Goal: Task Accomplishment & Management: Manage account settings

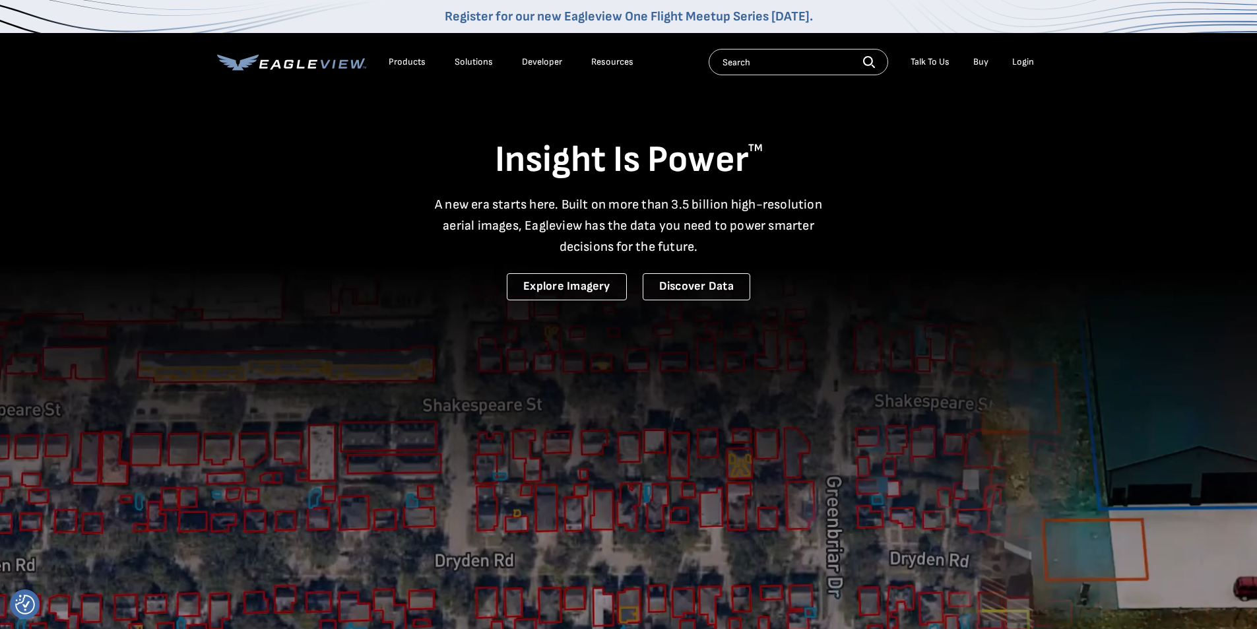
click at [1023, 60] on div "Login" at bounding box center [1023, 62] width 22 height 12
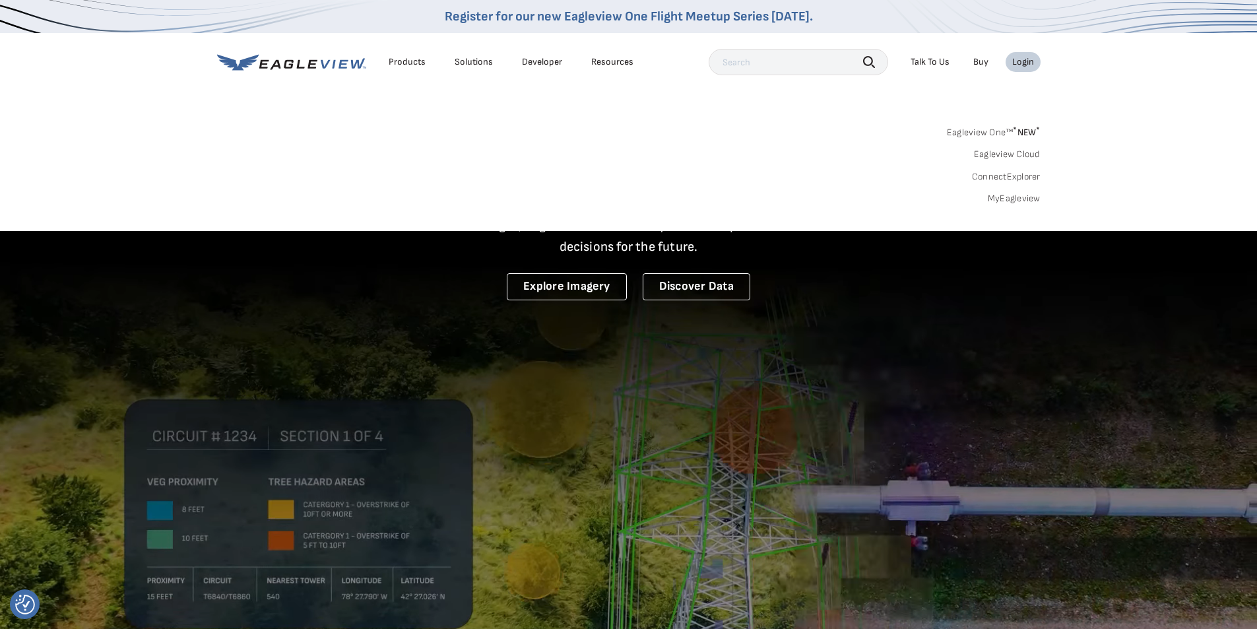
click at [1020, 202] on link "MyEagleview" at bounding box center [1014, 199] width 53 height 12
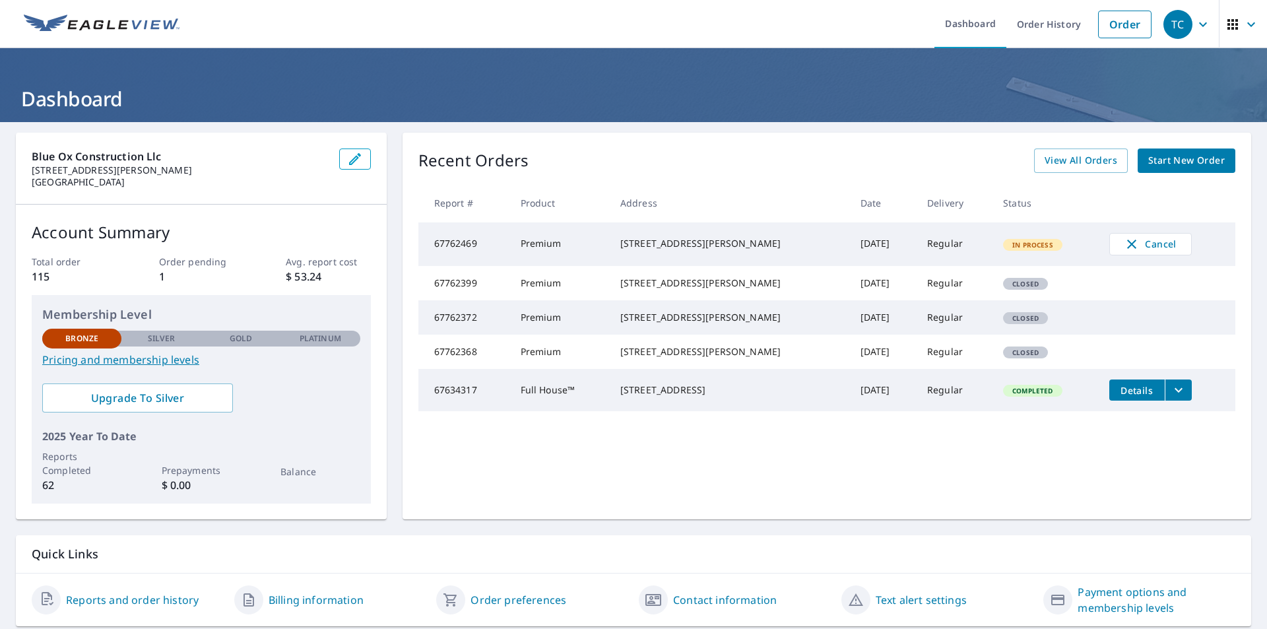
scroll to position [42, 0]
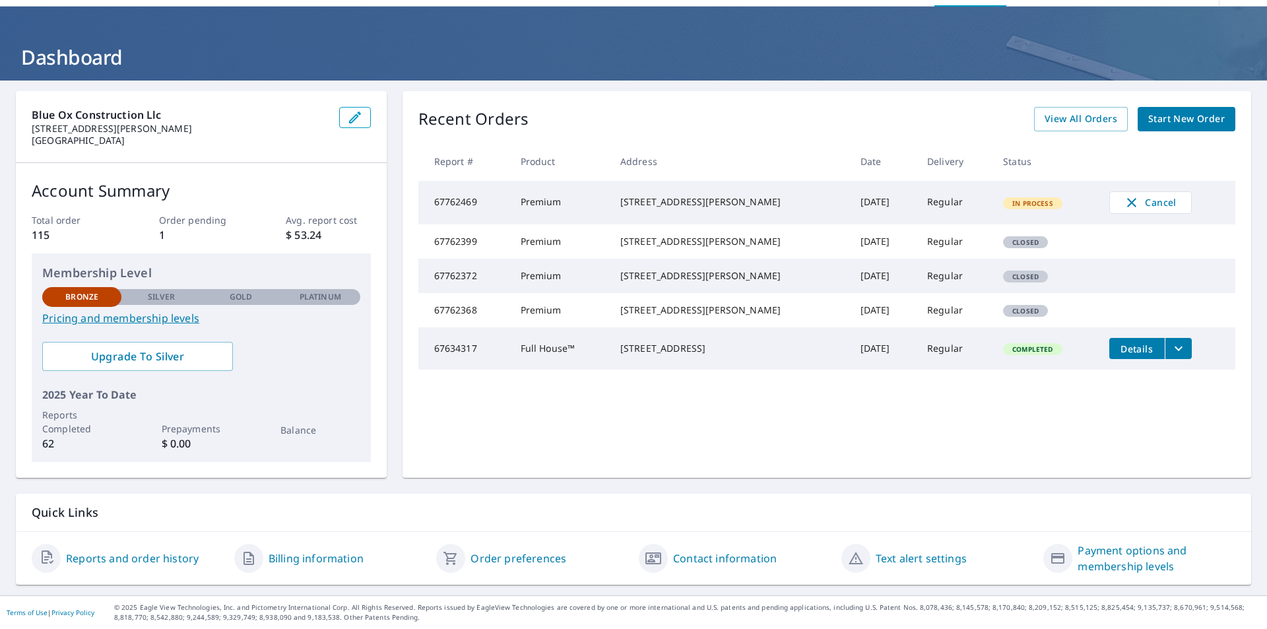
click at [152, 319] on link "Pricing and membership levels" at bounding box center [201, 318] width 318 height 16
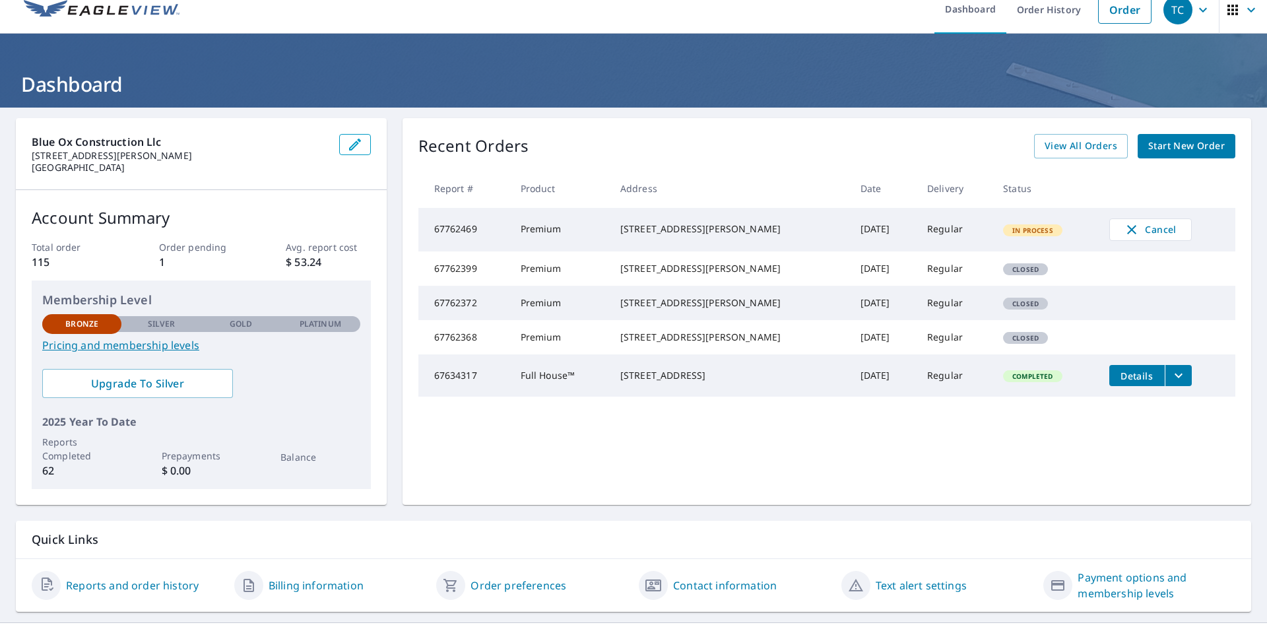
scroll to position [0, 0]
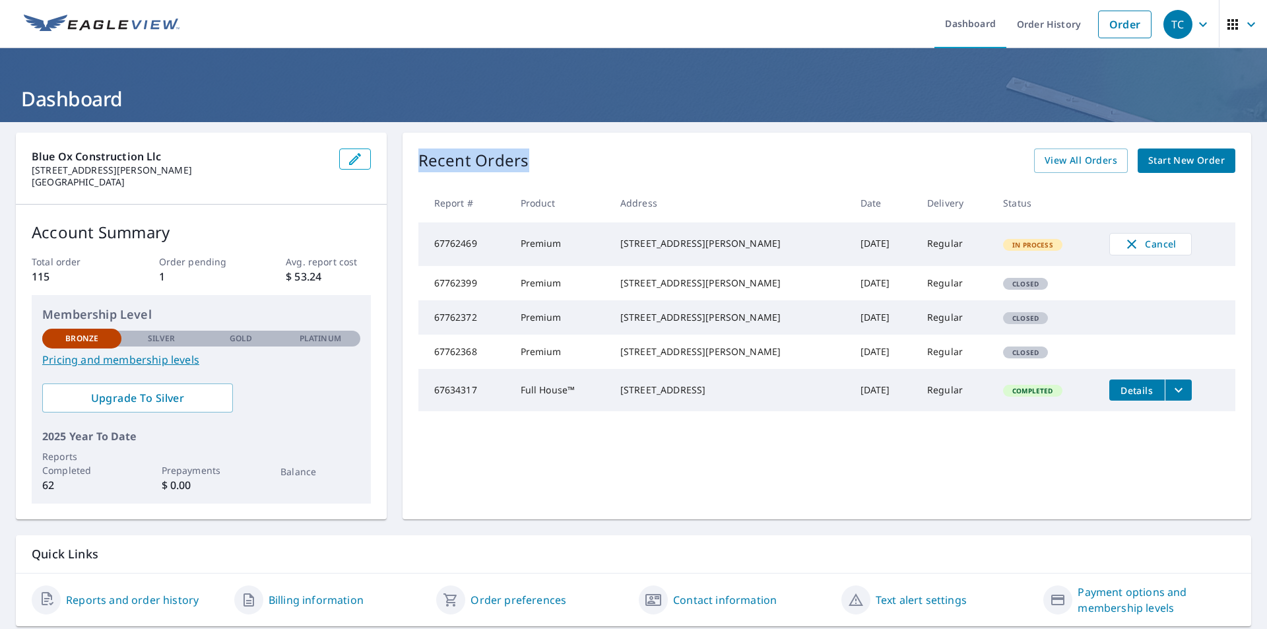
drag, startPoint x: 525, startPoint y: 164, endPoint x: 408, endPoint y: 164, distance: 116.8
click at [408, 164] on div "Recent Orders View All Orders Start New Order Report # Product Address Date Del…" at bounding box center [827, 326] width 849 height 387
click at [405, 164] on div "Recent Orders View All Orders Start New Order Report # Product Address Date Del…" at bounding box center [827, 326] width 849 height 387
drag, startPoint x: 413, startPoint y: 154, endPoint x: 546, endPoint y: 158, distance: 132.7
click at [546, 158] on div "Recent Orders View All Orders Start New Order Report # Product Address Date Del…" at bounding box center [827, 326] width 849 height 387
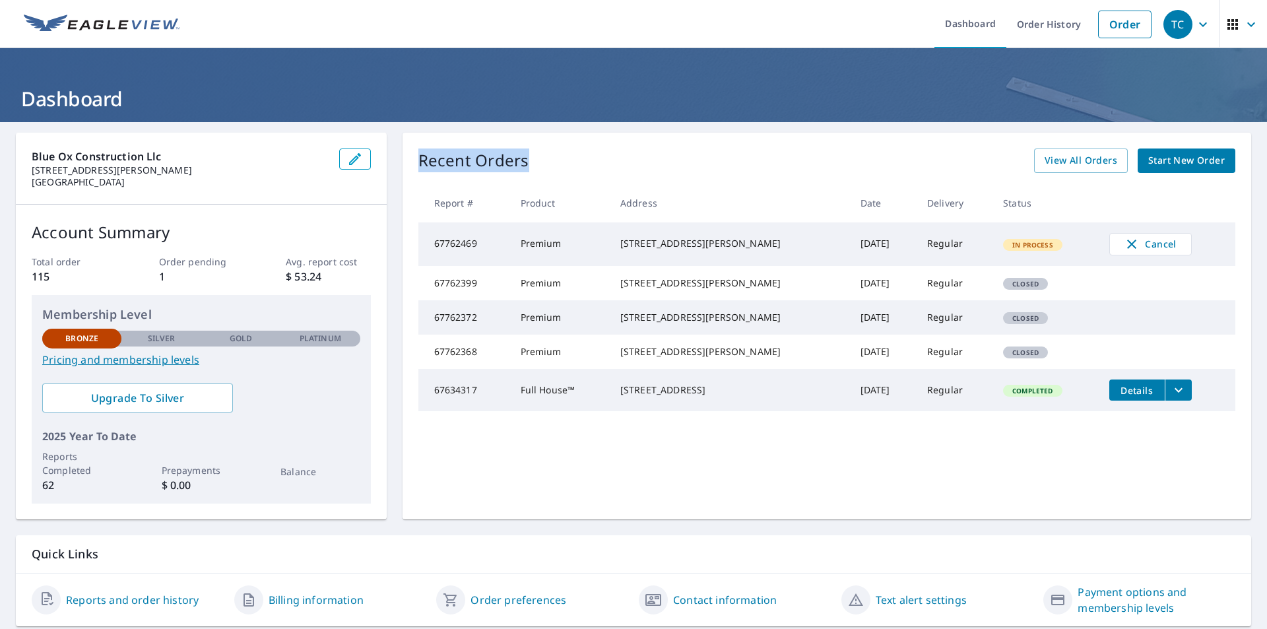
click at [539, 164] on div "Recent Orders View All Orders Start New Order" at bounding box center [826, 160] width 817 height 24
drag, startPoint x: 528, startPoint y: 164, endPoint x: 517, endPoint y: 164, distance: 11.2
click at [527, 164] on div "Recent Orders View All Orders Start New Order" at bounding box center [826, 160] width 817 height 24
click at [389, 166] on div "Blue Ox Construction Llc 18517 Arnett Rd Sedalia, MO 65301 Account Summary Tota…" at bounding box center [633, 326] width 1235 height 387
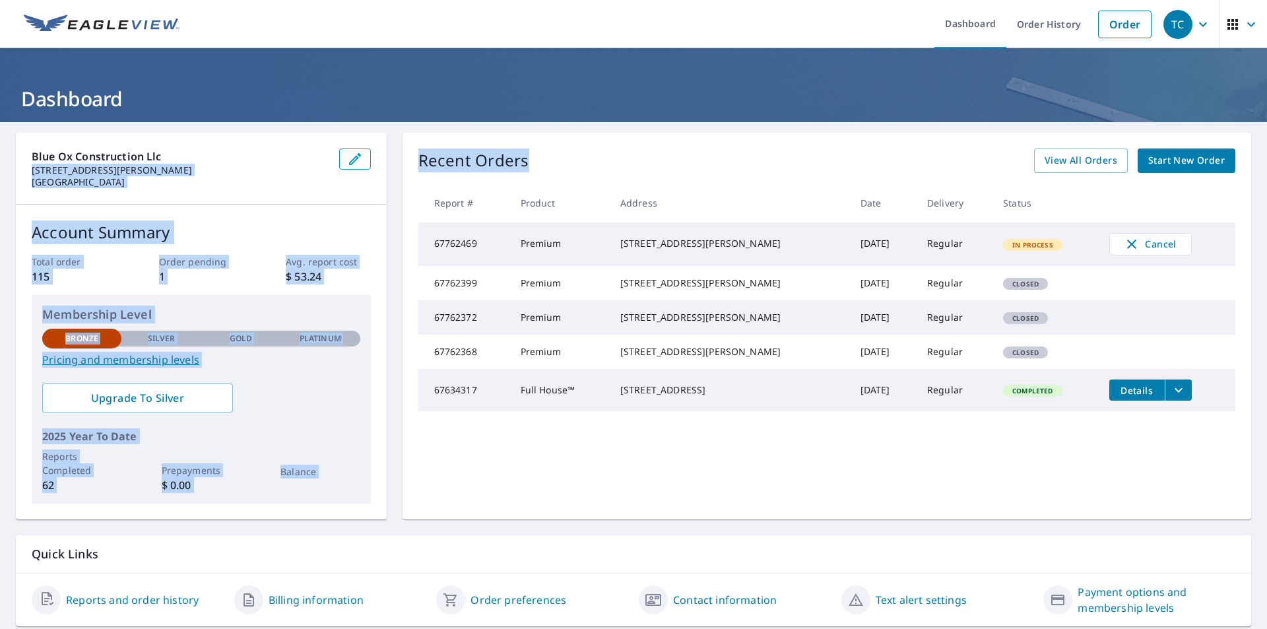
drag, startPoint x: 303, startPoint y: 155, endPoint x: 559, endPoint y: 161, distance: 256.1
click at [559, 161] on div "Blue Ox Construction Llc 18517 Arnett Rd Sedalia, MO 65301 Account Summary Tota…" at bounding box center [633, 326] width 1235 height 387
click at [566, 160] on div "Recent Orders View All Orders Start New Order" at bounding box center [826, 160] width 817 height 24
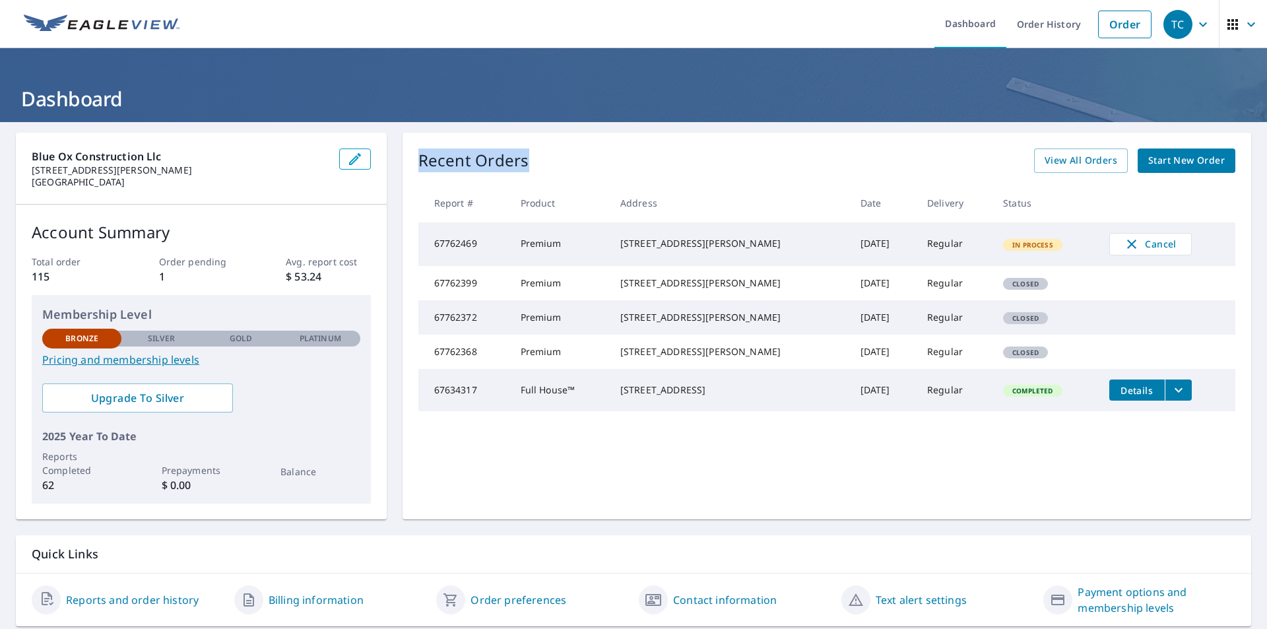
drag, startPoint x: 537, startPoint y: 168, endPoint x: 412, endPoint y: 168, distance: 125.4
click at [412, 168] on div "Recent Orders View All Orders Start New Order Report # Product Address Date Del…" at bounding box center [827, 326] width 849 height 387
click at [403, 181] on div "Recent Orders View All Orders Start New Order Report # Product Address Date Del…" at bounding box center [827, 326] width 849 height 387
drag, startPoint x: 415, startPoint y: 160, endPoint x: 585, endPoint y: 165, distance: 169.7
click at [585, 165] on div "Recent Orders View All Orders Start New Order" at bounding box center [826, 160] width 817 height 24
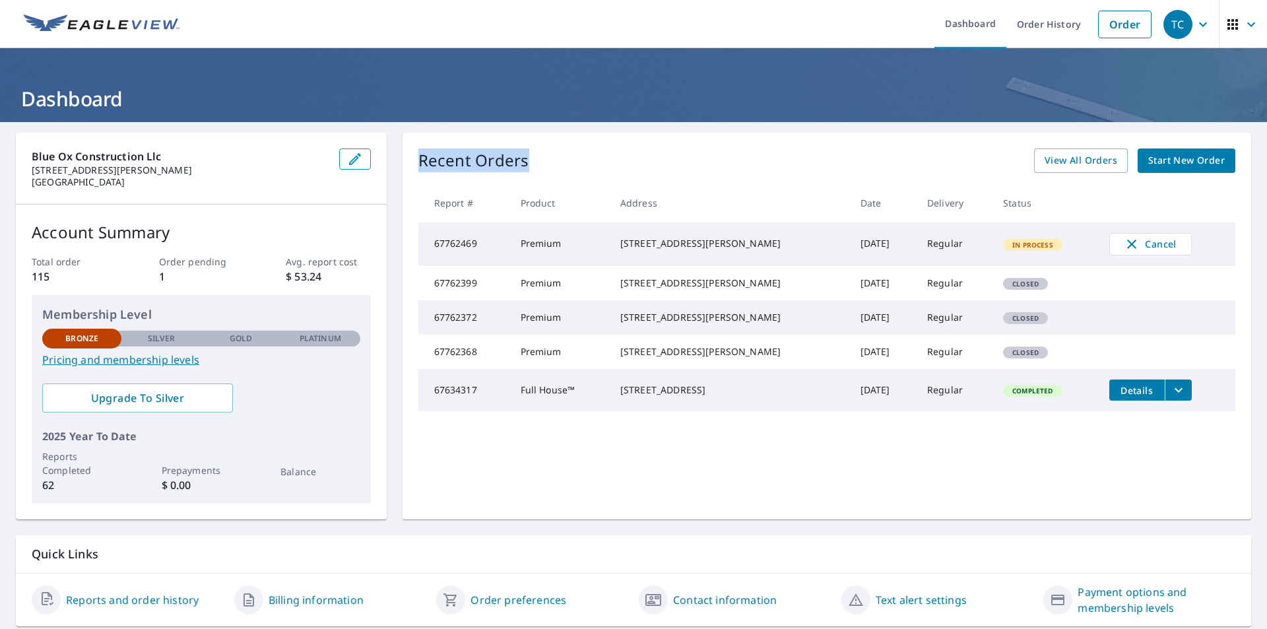
click at [568, 166] on div "Recent Orders View All Orders Start New Order" at bounding box center [826, 160] width 817 height 24
drag, startPoint x: 424, startPoint y: 158, endPoint x: 541, endPoint y: 164, distance: 117.0
click at [541, 164] on div "Recent Orders View All Orders Start New Order" at bounding box center [826, 160] width 817 height 24
click at [501, 167] on p "Recent Orders" at bounding box center [473, 160] width 111 height 24
drag, startPoint x: 418, startPoint y: 162, endPoint x: 540, endPoint y: 154, distance: 122.4
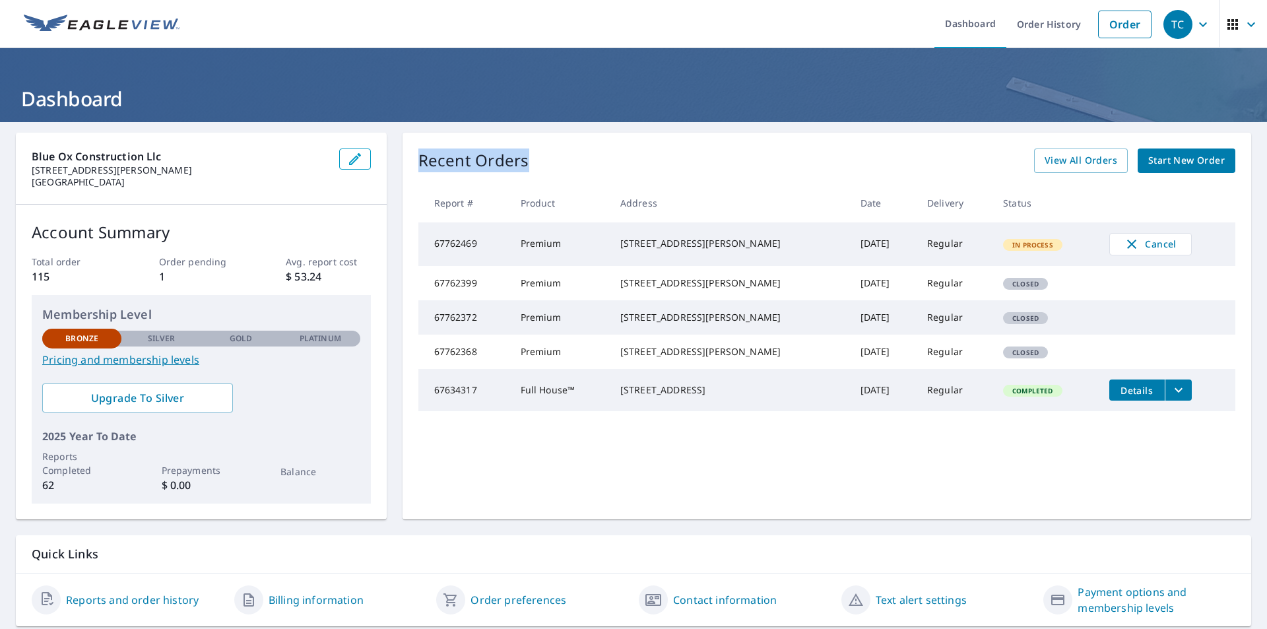
click at [540, 154] on div "Recent Orders View All Orders Start New Order" at bounding box center [826, 160] width 817 height 24
